Goal: Information Seeking & Learning: Learn about a topic

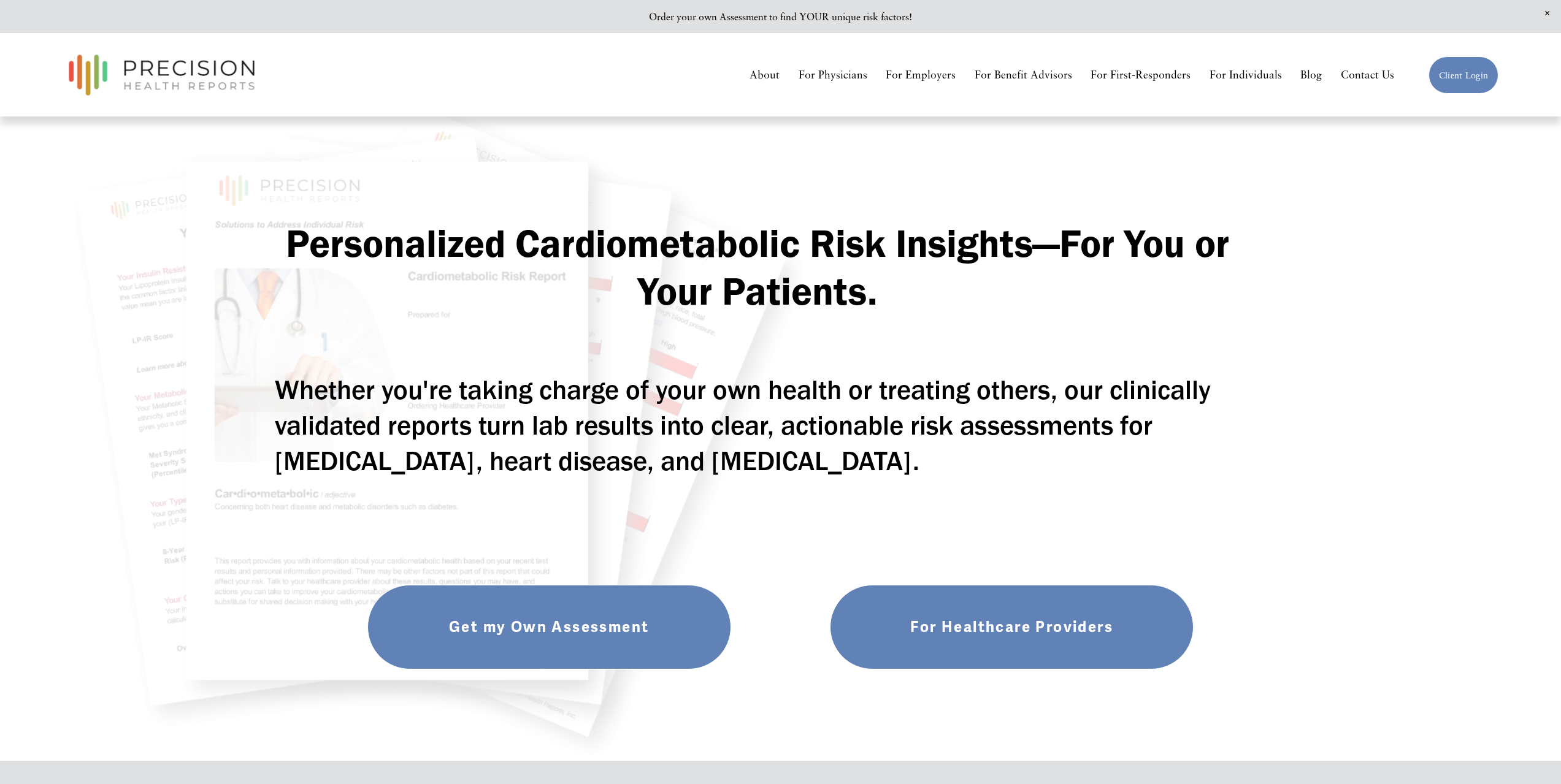
click at [776, 74] on link "About" at bounding box center [765, 75] width 30 height 22
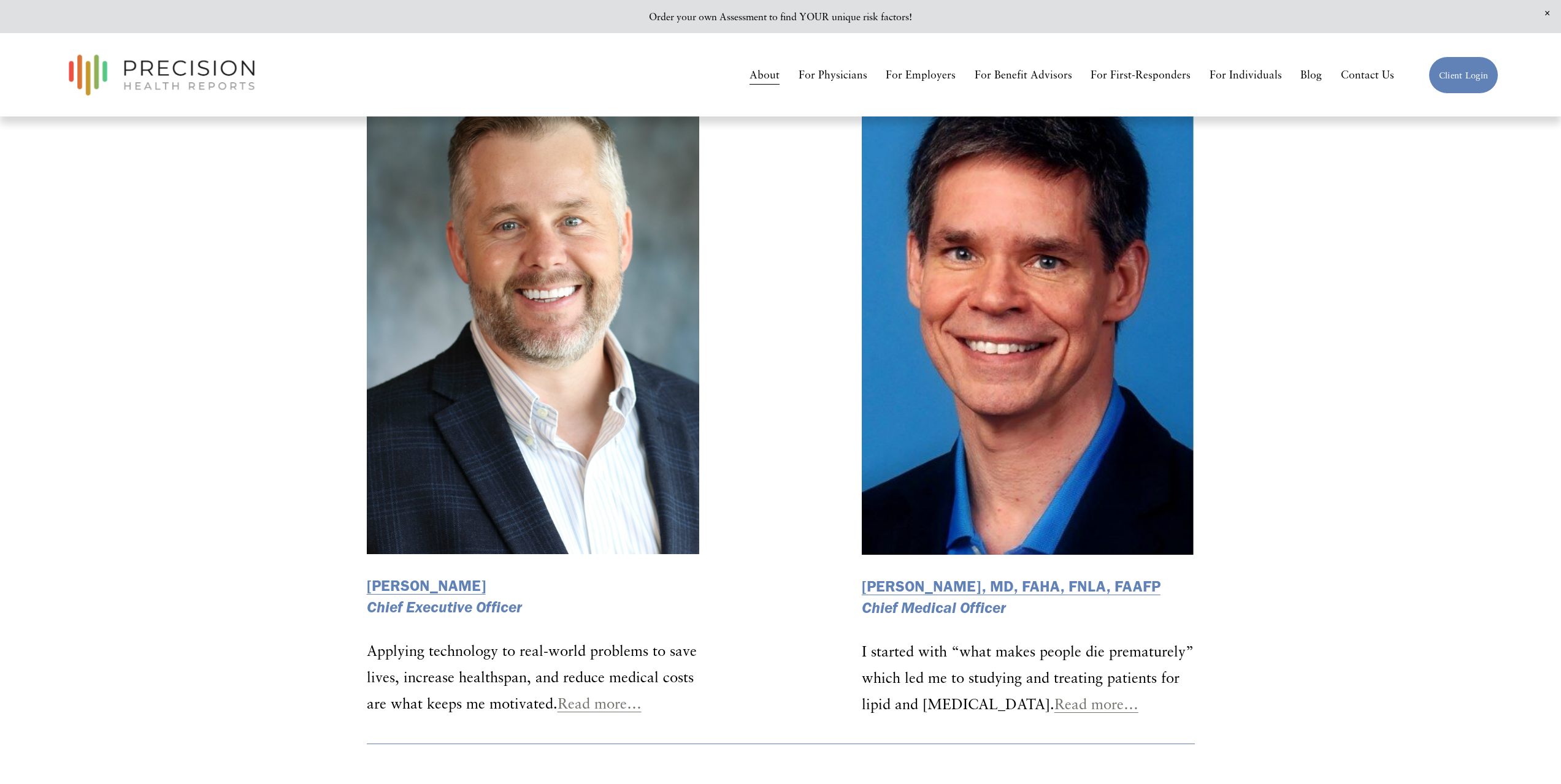
scroll to position [1716, 0]
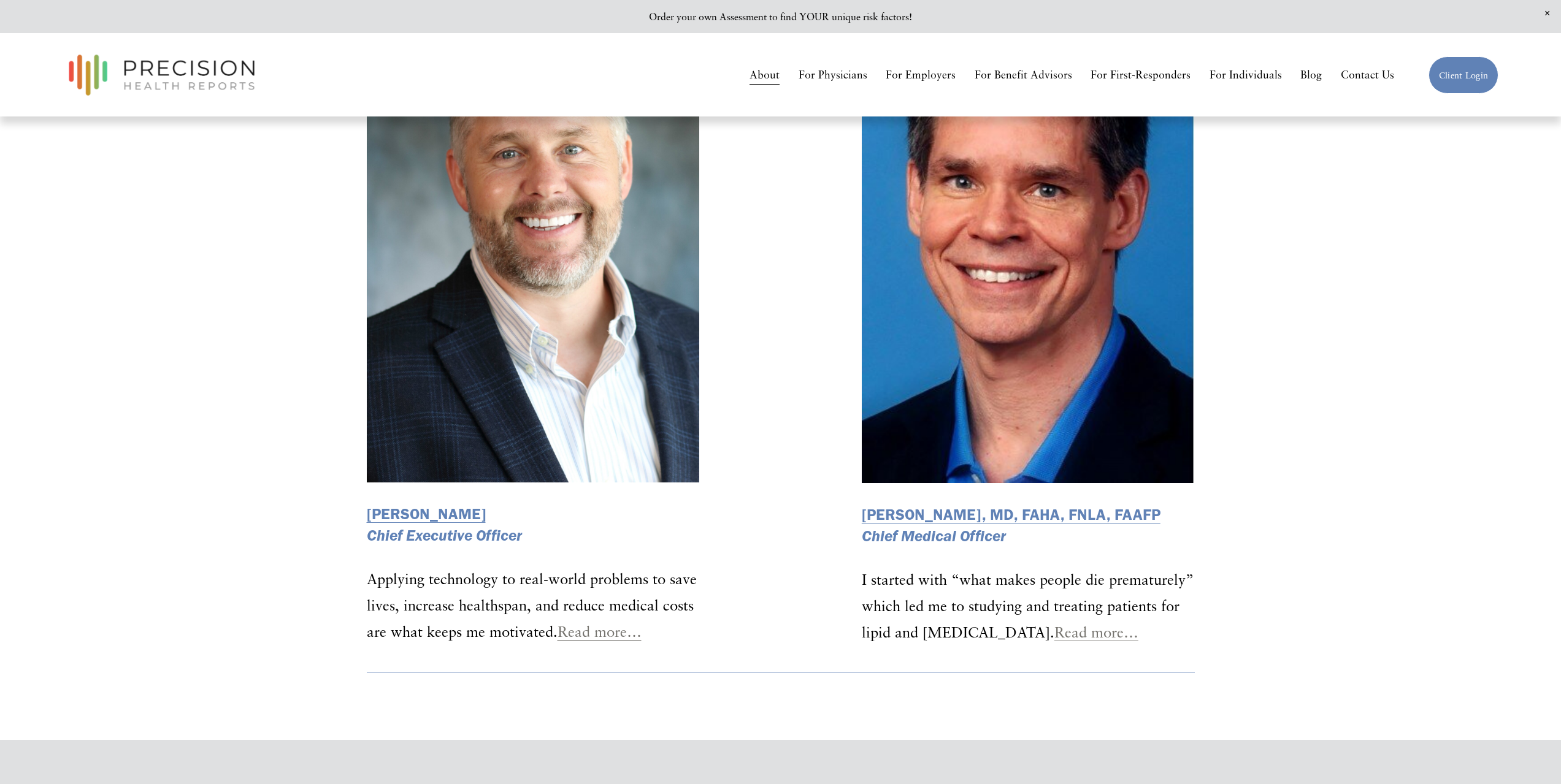
click at [856, 514] on div "Dr. William Cromwell, MD, FAHA, FNLA, FAAFP Chief Medical Officer I started wit…" at bounding box center [1028, 575] width 354 height 163
drag, startPoint x: 856, startPoint y: 514, endPoint x: 1038, endPoint y: 513, distance: 182.0
click at [1038, 513] on div "Dr. William Cromwell, MD, FAHA, FNLA, FAAFP Chief Medical Officer I started wit…" at bounding box center [1028, 575] width 354 height 163
